Goal: Task Accomplishment & Management: Complete application form

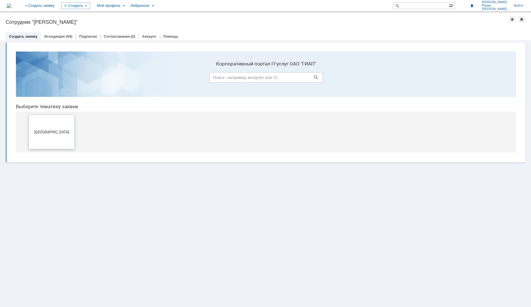
click at [64, 127] on button "[GEOGRAPHIC_DATA]" at bounding box center [51, 132] width 45 height 34
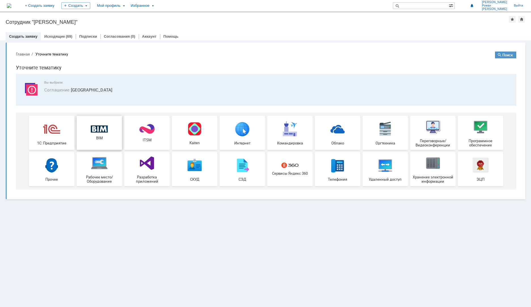
click at [94, 127] on img at bounding box center [99, 129] width 17 height 7
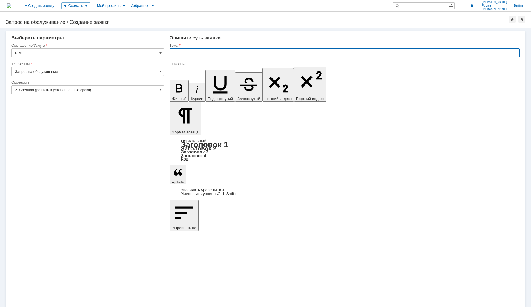
click at [189, 55] on input "text" at bounding box center [345, 52] width 350 height 9
click at [189, 48] on div "Тема" at bounding box center [345, 45] width 350 height 5
click at [191, 50] on input "text" at bounding box center [345, 52] width 350 height 9
type input "Добавить накладку для врезки трубы Ду400 в Ду2000"
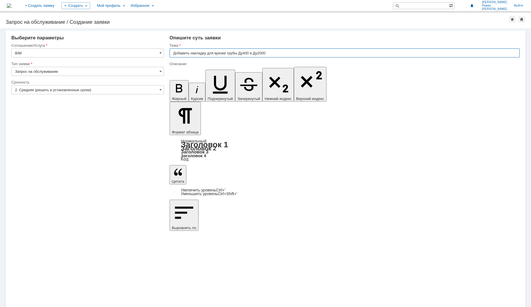
drag, startPoint x: 231, startPoint y: 1993, endPoint x: 132, endPoint y: 1989, distance: 98.5
drag, startPoint x: 265, startPoint y: 55, endPoint x: 278, endPoint y: 55, distance: 13.3
click at [265, 55] on input "Добавить накладку для врезки трубы Ду400 в Ду2000" at bounding box center [345, 52] width 350 height 9
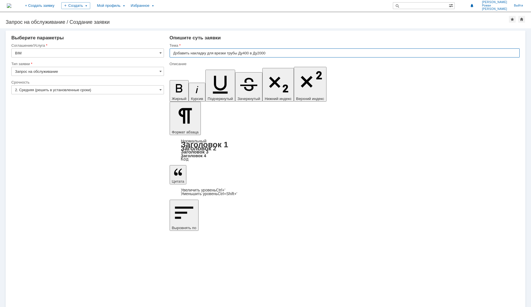
click at [277, 53] on input "Добавить накладку для врезки трубы Ду400 в Ду2000" at bounding box center [345, 52] width 350 height 9
drag, startPoint x: 271, startPoint y: 53, endPoint x: 167, endPoint y: 54, distance: 104.1
